Goal: Download file/media

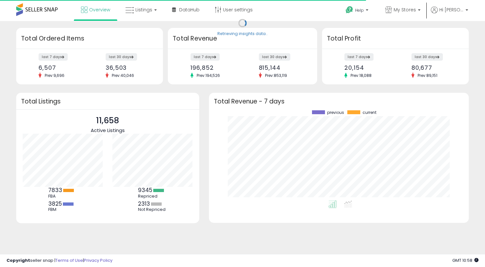
scroll to position [90, 247]
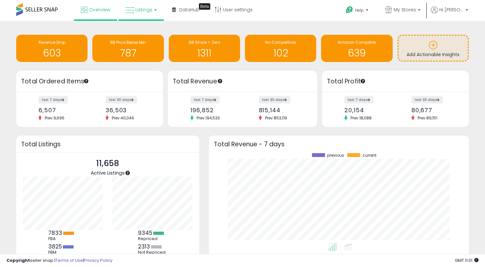
click at [143, 13] on span "Listings" at bounding box center [143, 9] width 17 height 6
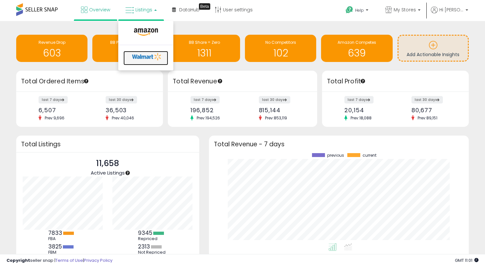
click at [144, 60] on icon at bounding box center [147, 57] width 34 height 10
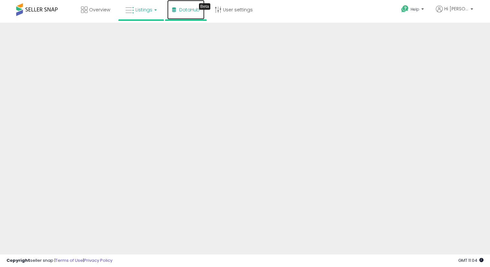
click at [183, 12] on span "DataHub" at bounding box center [189, 9] width 20 height 6
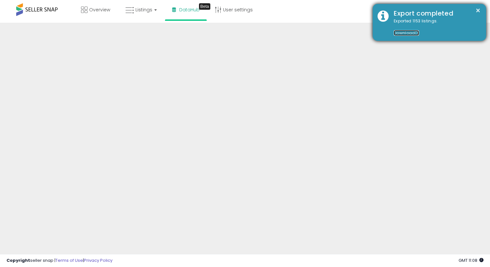
click at [408, 32] on link "Download" at bounding box center [406, 33] width 25 height 6
